Goal: Transaction & Acquisition: Purchase product/service

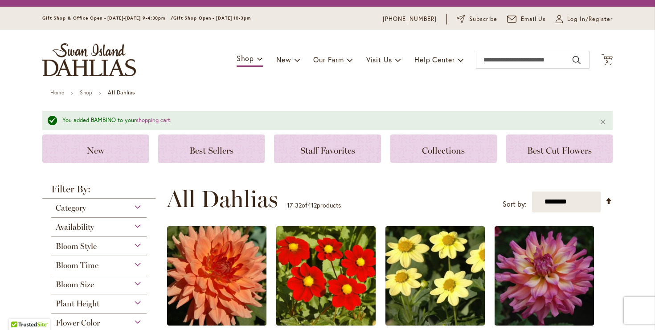
scroll to position [20, 0]
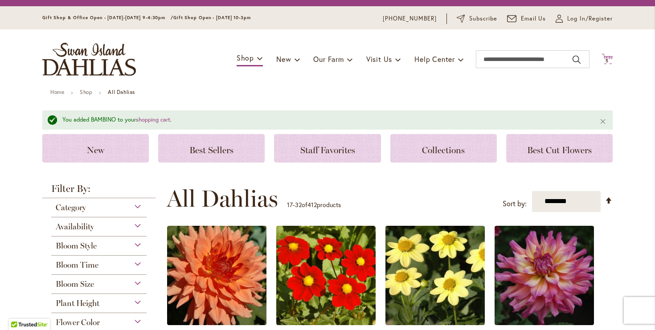
click at [605, 62] on span "5" at bounding box center [606, 61] width 3 height 6
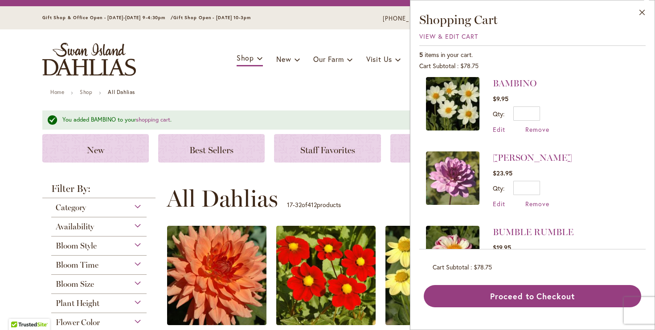
scroll to position [0, 0]
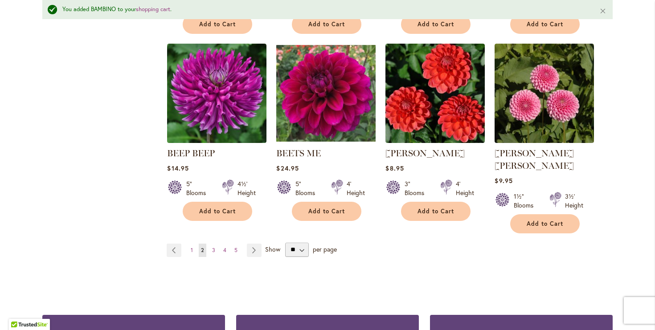
scroll to position [765, 0]
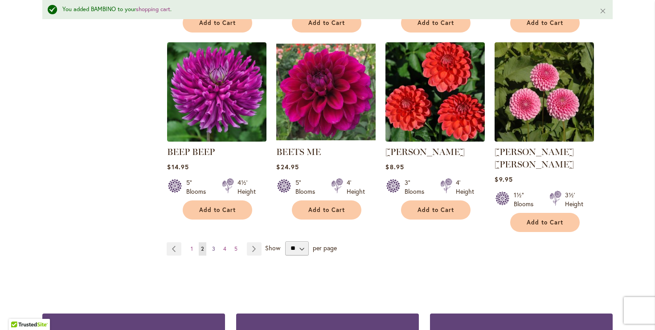
click at [213, 245] on span "3" at bounding box center [213, 248] width 3 height 7
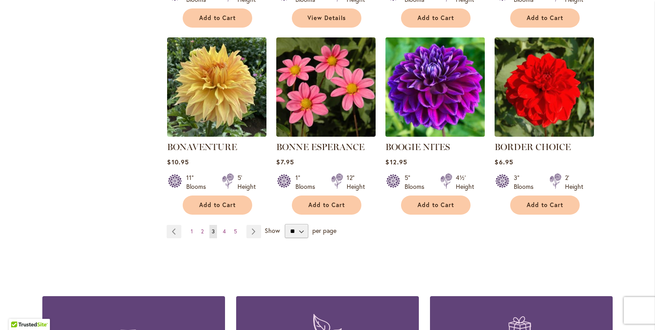
scroll to position [748, 0]
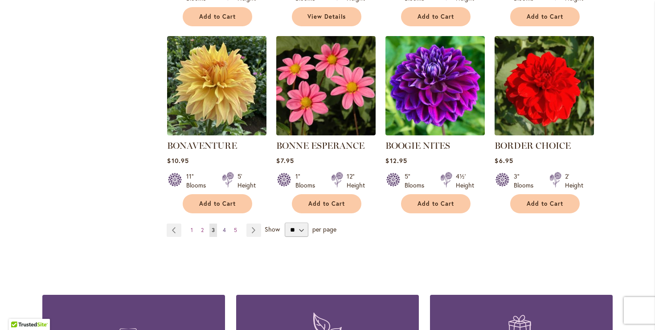
click at [225, 229] on span "4" at bounding box center [224, 230] width 3 height 7
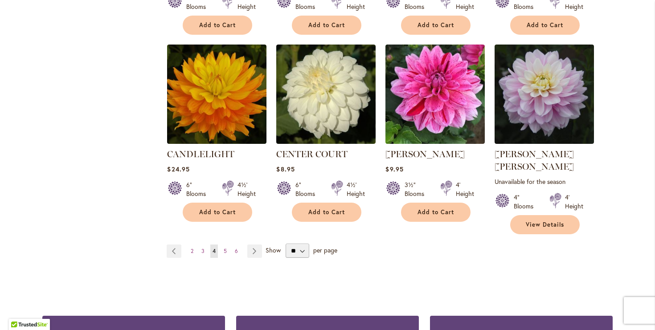
scroll to position [756, 0]
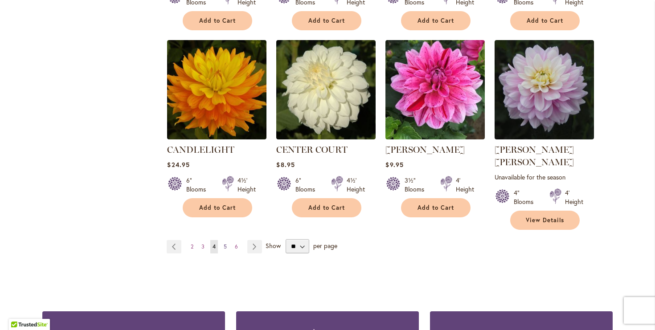
click at [225, 243] on span "5" at bounding box center [225, 246] width 3 height 7
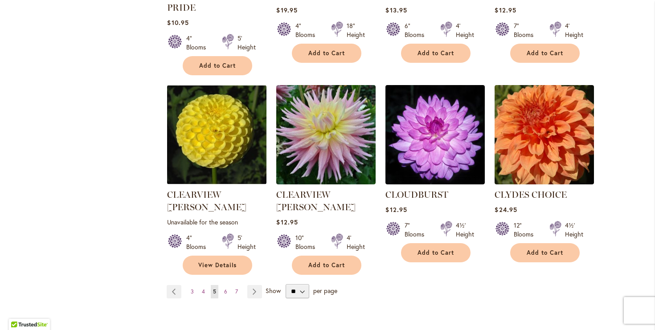
scroll to position [731, 0]
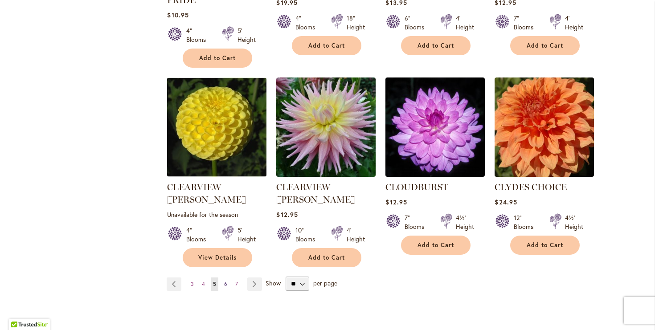
click at [222, 278] on link "Page 6" at bounding box center [226, 284] width 8 height 13
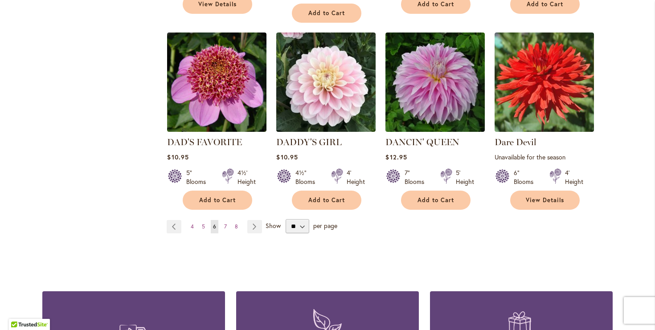
scroll to position [787, 0]
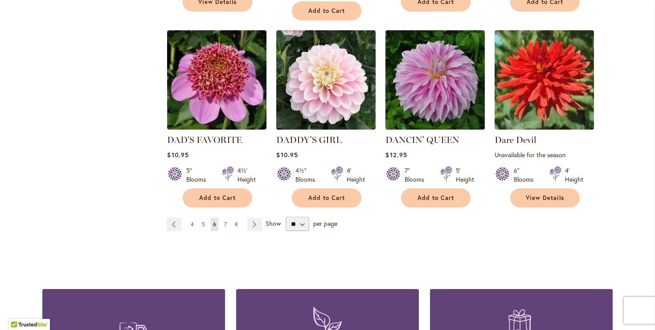
click at [225, 221] on span "7" at bounding box center [225, 224] width 3 height 7
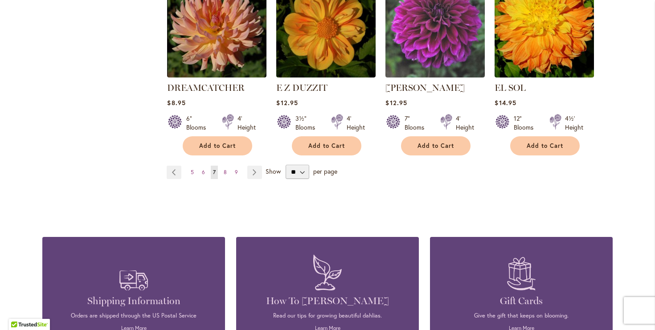
scroll to position [840, 0]
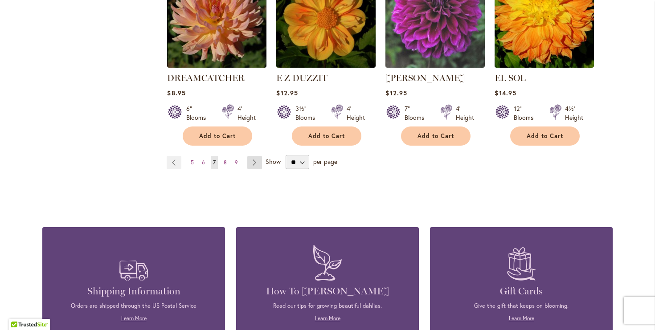
click at [251, 156] on link "Page Next" at bounding box center [254, 162] width 15 height 13
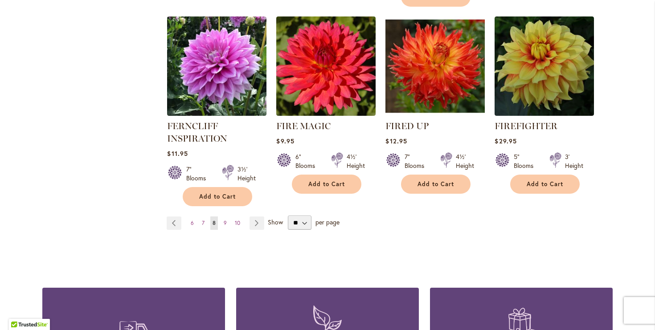
scroll to position [793, 0]
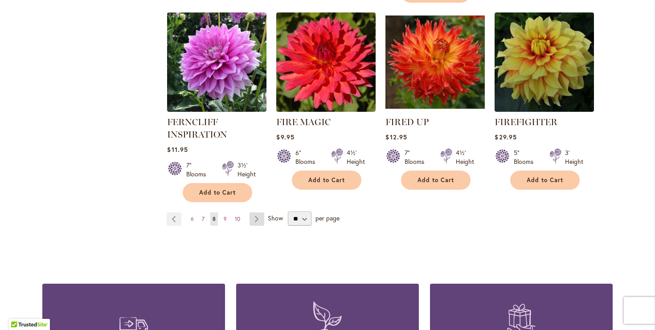
click at [254, 218] on link "Page Next" at bounding box center [256, 218] width 15 height 13
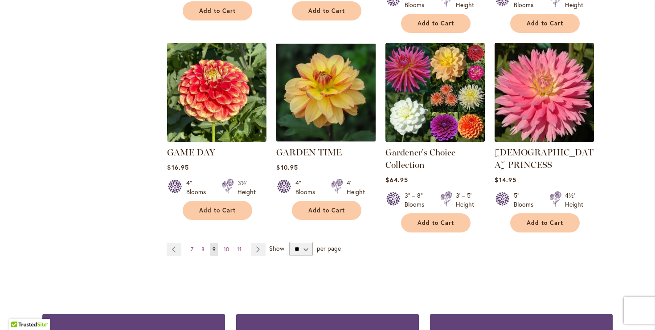
scroll to position [780, 0]
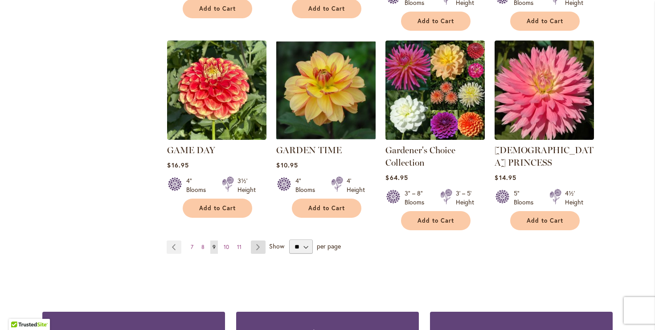
click at [256, 241] on link "Page Next" at bounding box center [258, 247] width 15 height 13
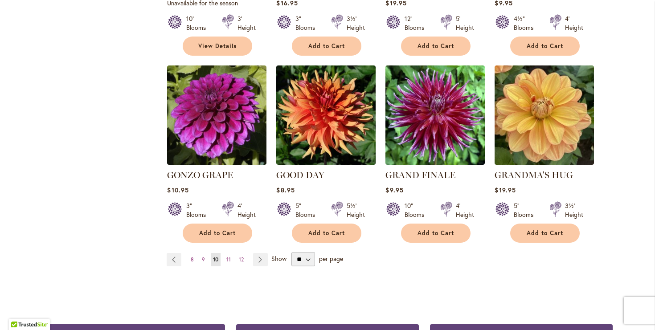
scroll to position [732, 0]
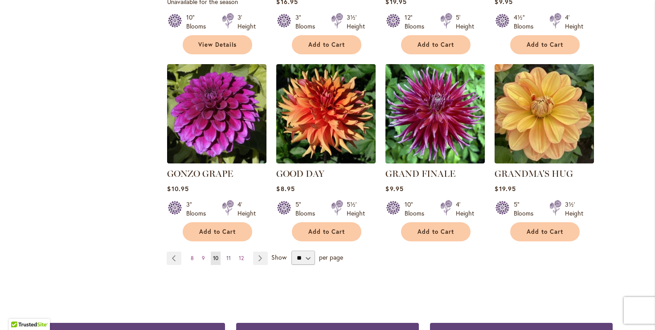
click at [230, 255] on span "11" at bounding box center [228, 258] width 4 height 7
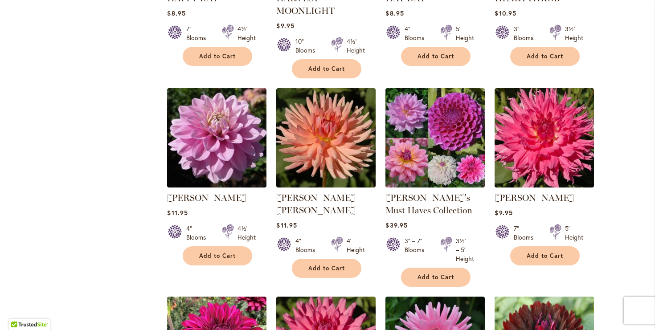
scroll to position [522, 0]
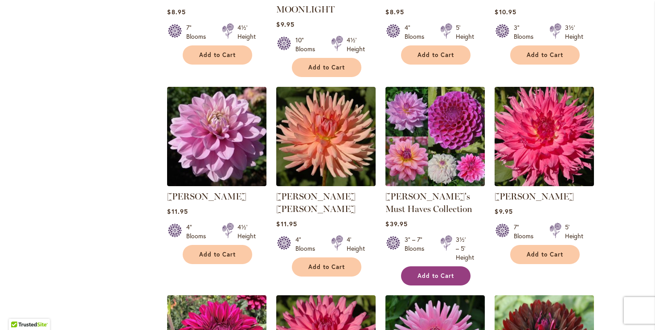
click at [441, 278] on span "Add to Cart" at bounding box center [435, 276] width 37 height 8
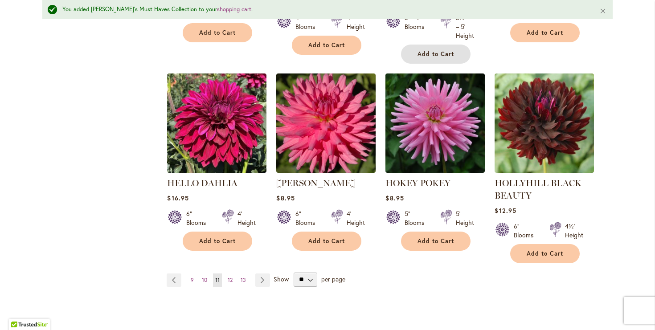
scroll to position [775, 0]
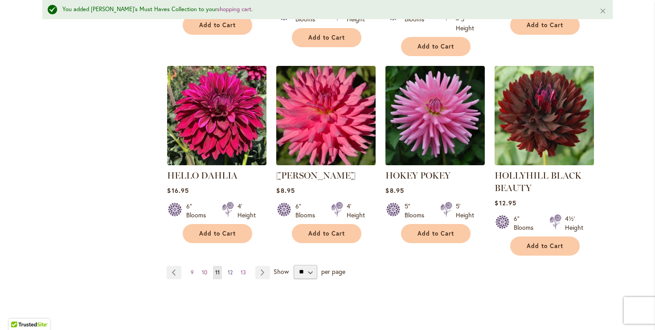
click at [229, 273] on span "12" at bounding box center [230, 272] width 5 height 7
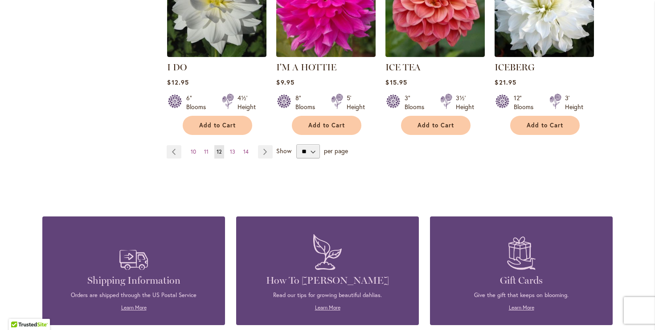
scroll to position [847, 0]
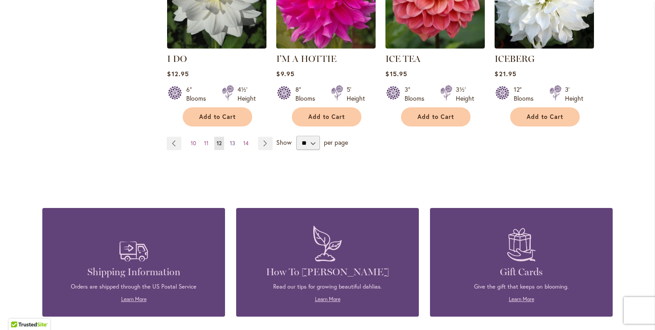
click at [233, 140] on span "13" at bounding box center [232, 143] width 5 height 7
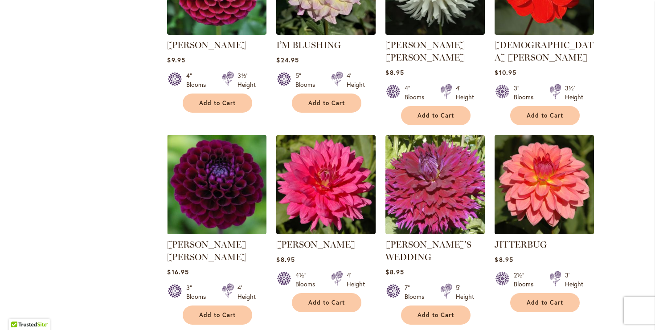
scroll to position [672, 0]
